Goal: Information Seeking & Learning: Check status

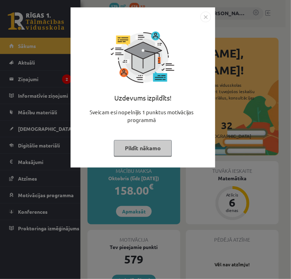
click at [145, 152] on button "Pildīt nākamo" at bounding box center [143, 148] width 58 height 16
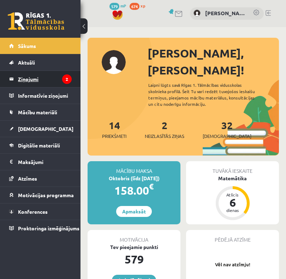
click at [60, 75] on legend "Ziņojumi 2" at bounding box center [45, 79] width 54 height 16
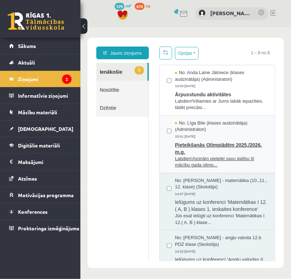
click at [207, 146] on span "Pieteikšanās Olimpiādēm 2025./2026. m.g." at bounding box center [221, 148] width 93 height 16
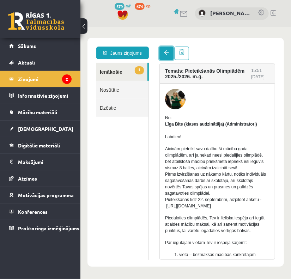
click at [168, 52] on span at bounding box center [166, 52] width 5 height 5
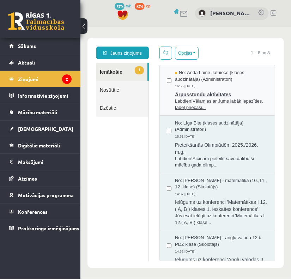
click at [244, 83] on div "No: [PERSON_NAME] Jātniece (klases audzinātāja) (Administratori) 16:55 [DATE]" at bounding box center [221, 79] width 93 height 20
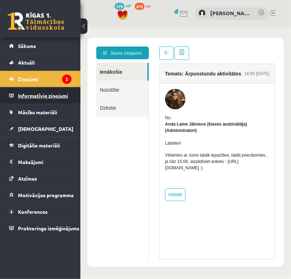
click at [54, 89] on legend "Informatīvie ziņojumi 0" at bounding box center [45, 96] width 54 height 16
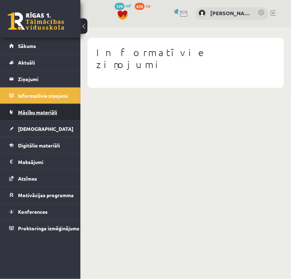
click at [33, 113] on span "Mācību materiāli" at bounding box center [37, 112] width 39 height 6
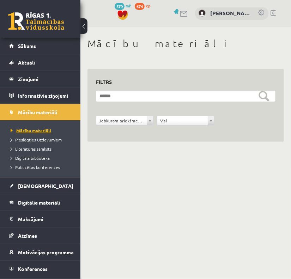
click at [30, 133] on link "Mācību materiāli" at bounding box center [42, 131] width 63 height 6
click at [34, 190] on link "[DEMOGRAPHIC_DATA]" at bounding box center [40, 186] width 63 height 16
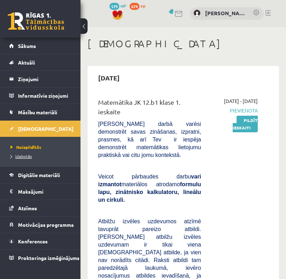
click at [17, 155] on span "Izlabotās" at bounding box center [21, 157] width 21 height 6
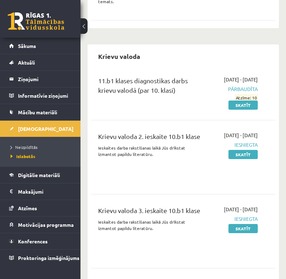
scroll to position [230, 0]
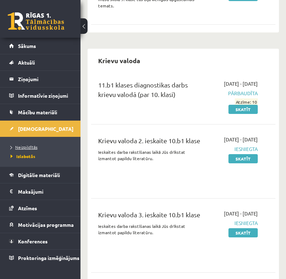
click at [23, 147] on span "Neizpildītās" at bounding box center [24, 147] width 27 height 6
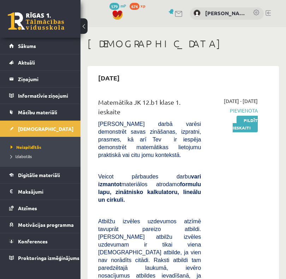
click at [112, 6] on span "579" at bounding box center [115, 6] width 10 height 7
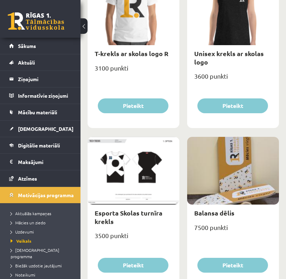
scroll to position [600, 0]
